Goal: Information Seeking & Learning: Learn about a topic

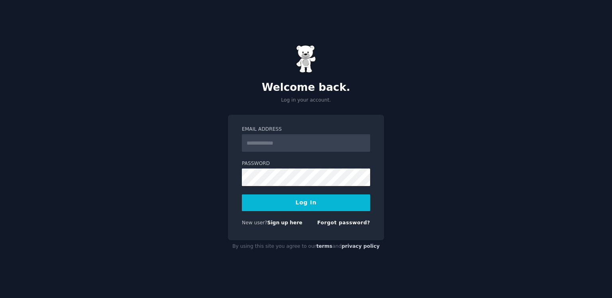
click at [299, 148] on input "Email Address" at bounding box center [306, 143] width 128 height 18
type input "**********"
click at [315, 201] on button "Log In" at bounding box center [306, 203] width 128 height 17
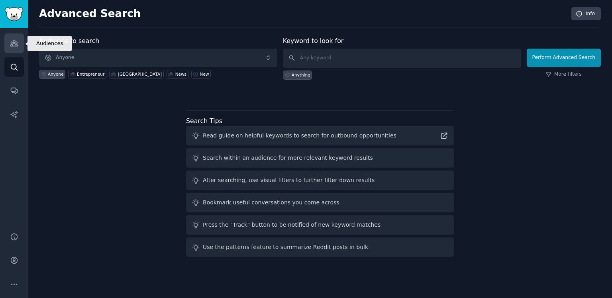
click at [16, 46] on icon "Sidebar" at bounding box center [13, 44] width 7 height 6
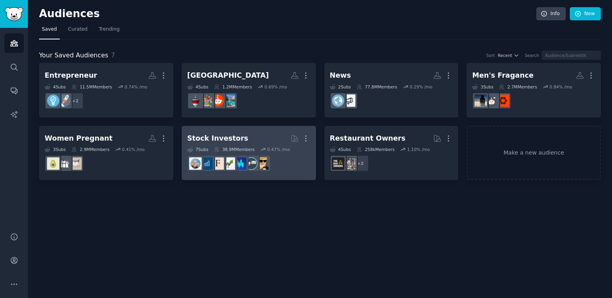
click at [258, 152] on dd at bounding box center [248, 163] width 123 height 22
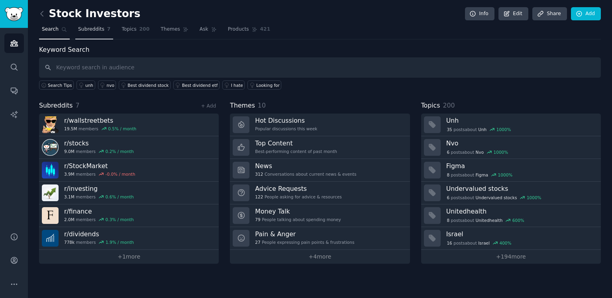
click at [93, 28] on span "Subreddits" at bounding box center [91, 29] width 26 height 7
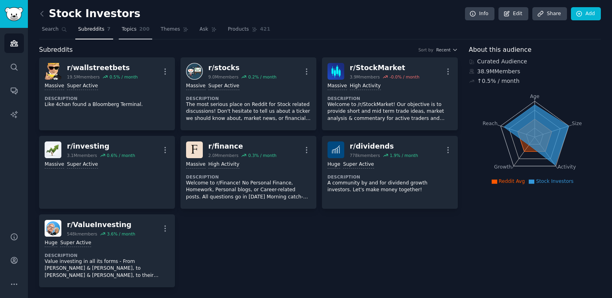
click at [140, 31] on span "200" at bounding box center [145, 29] width 10 height 7
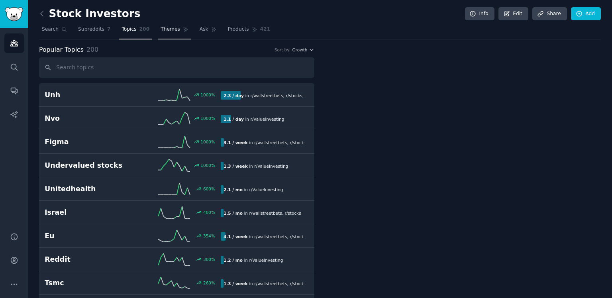
click at [184, 29] on icon at bounding box center [186, 30] width 4 height 4
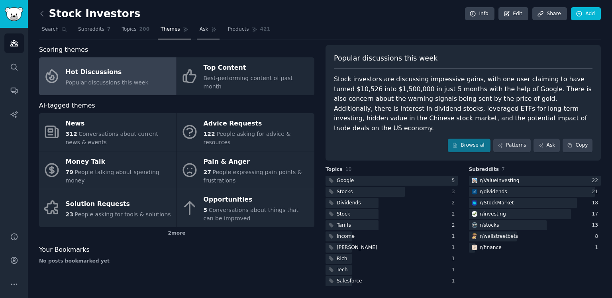
click at [206, 37] on link "Ask" at bounding box center [208, 31] width 23 height 16
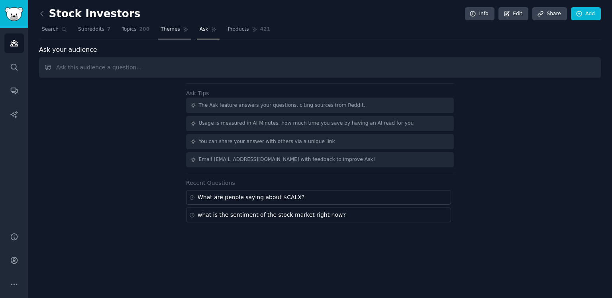
click at [164, 31] on span "Themes" at bounding box center [171, 29] width 20 height 7
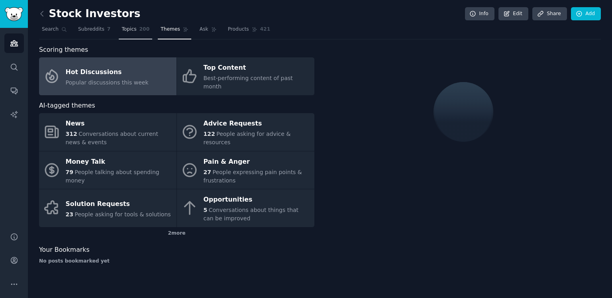
click at [126, 28] on span "Topics" at bounding box center [129, 29] width 15 height 7
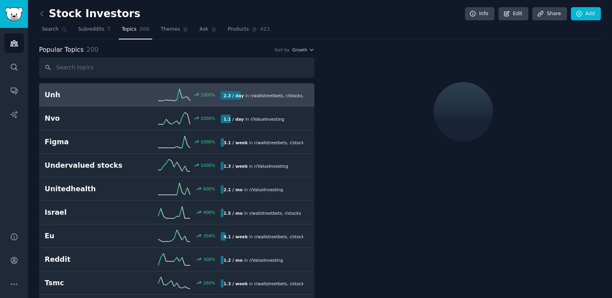
click at [141, 34] on link "Topics 200" at bounding box center [135, 31] width 33 height 16
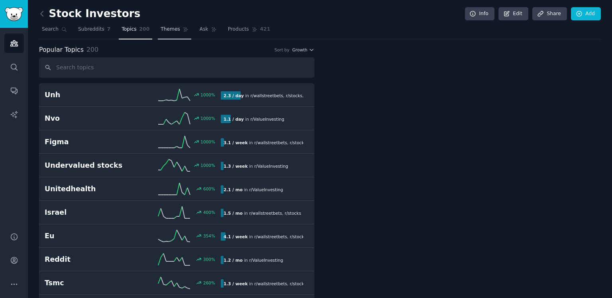
click at [164, 31] on span "Themes" at bounding box center [171, 29] width 20 height 7
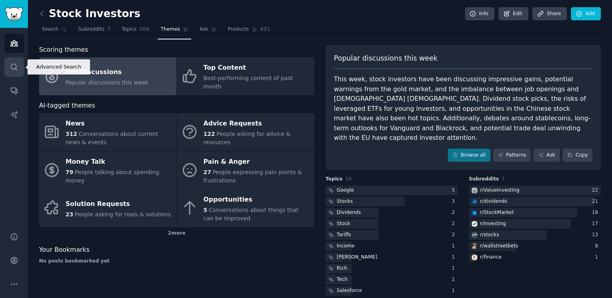
click at [14, 72] on link "Search" at bounding box center [14, 67] width 20 height 20
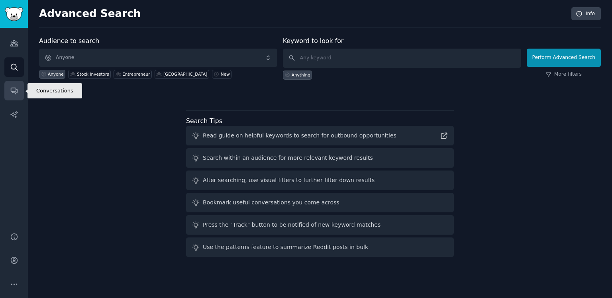
click at [18, 89] on icon "Sidebar" at bounding box center [14, 91] width 8 height 8
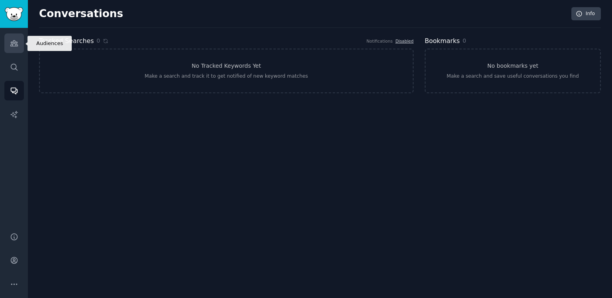
click at [16, 46] on icon "Sidebar" at bounding box center [13, 44] width 7 height 6
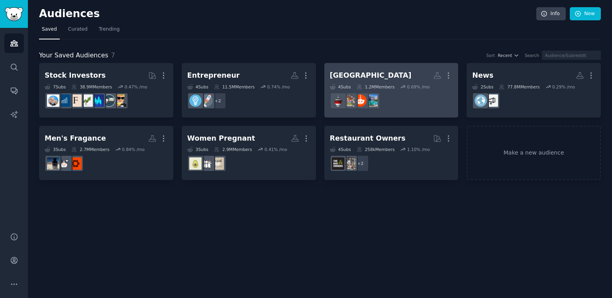
click at [364, 115] on link "Alberta More 4 Sub s 1.2M Members 0.69 % /mo" at bounding box center [392, 90] width 134 height 55
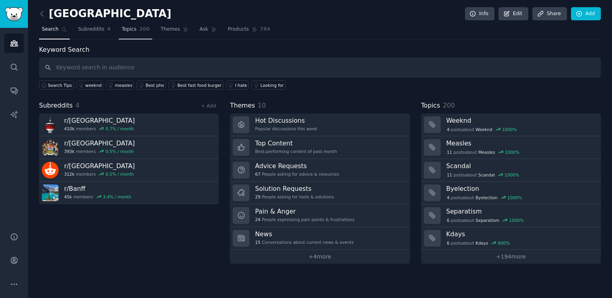
click at [119, 32] on link "Topics 200" at bounding box center [135, 31] width 33 height 16
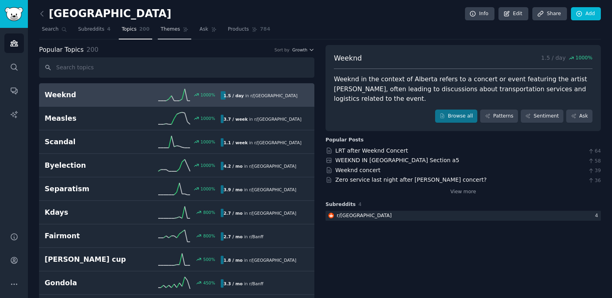
click at [158, 23] on link "Themes" at bounding box center [174, 31] width 33 height 16
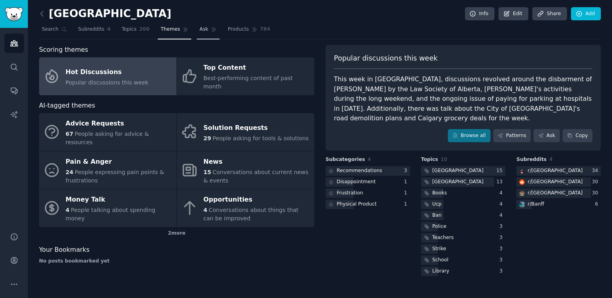
click at [200, 31] on span "Ask" at bounding box center [204, 29] width 9 height 7
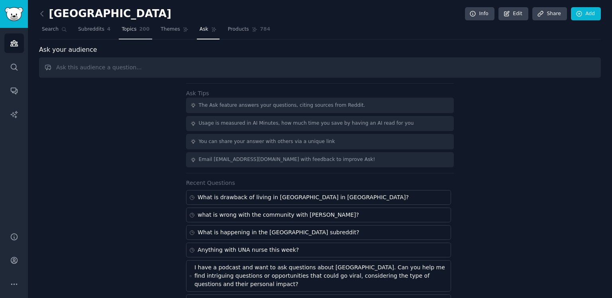
click at [125, 29] on span "Topics" at bounding box center [129, 29] width 15 height 7
